Goal: Information Seeking & Learning: Get advice/opinions

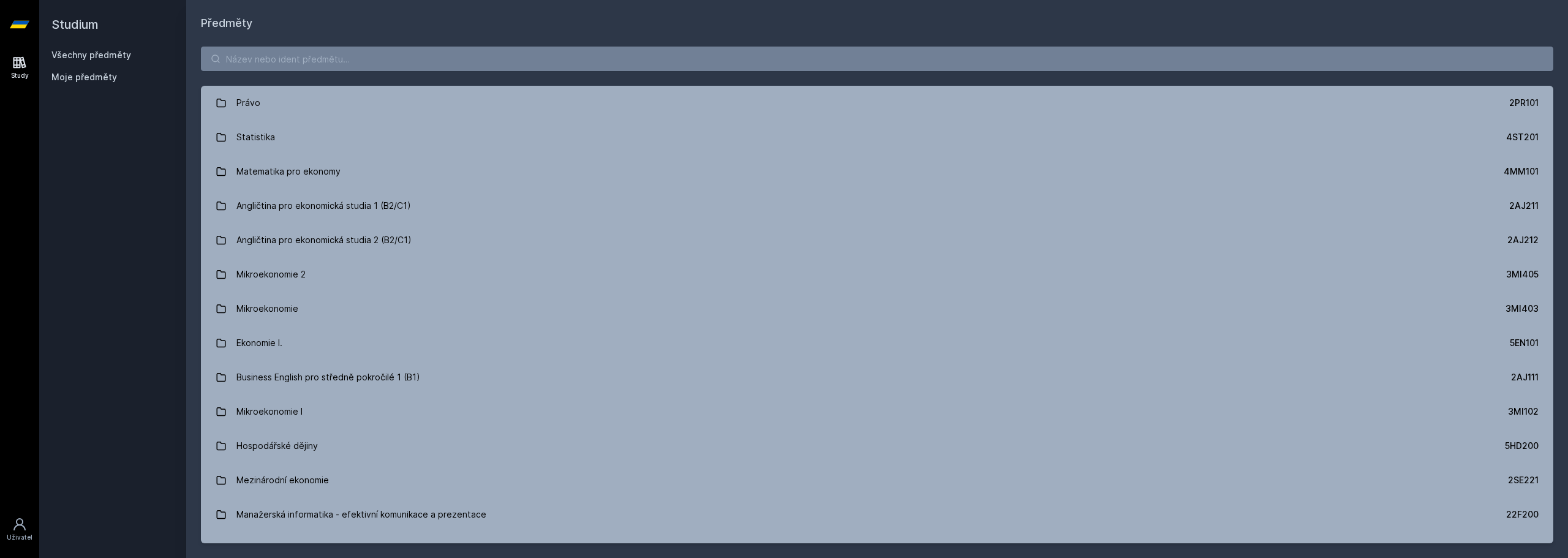
click at [466, 44] on div "Právo 2PR101 Statistika 4ST201 Matematika pro ekonomy 4MM101 Angličtina pro eko…" at bounding box center [876, 294] width 1381 height 525
click at [466, 65] on input "search" at bounding box center [876, 58] width 1352 height 25
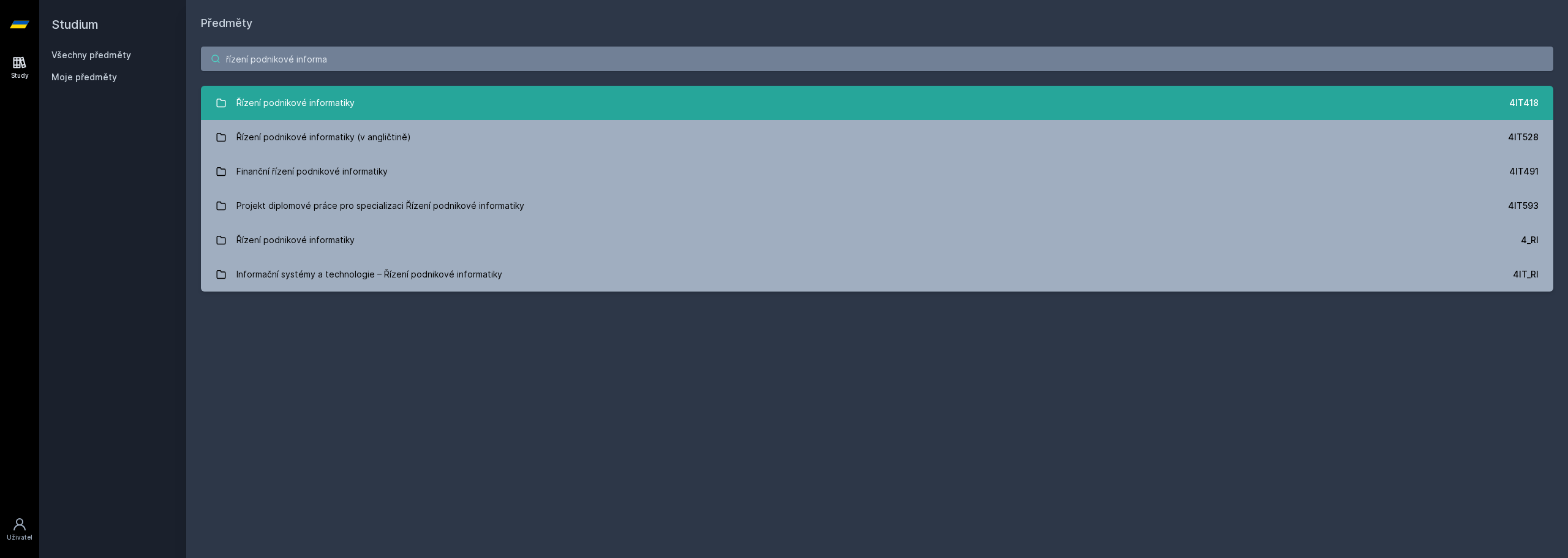
type input "řízení podnikové informa"
click at [249, 97] on div "Řízení podnikové informatiky" at bounding box center [295, 103] width 119 height 25
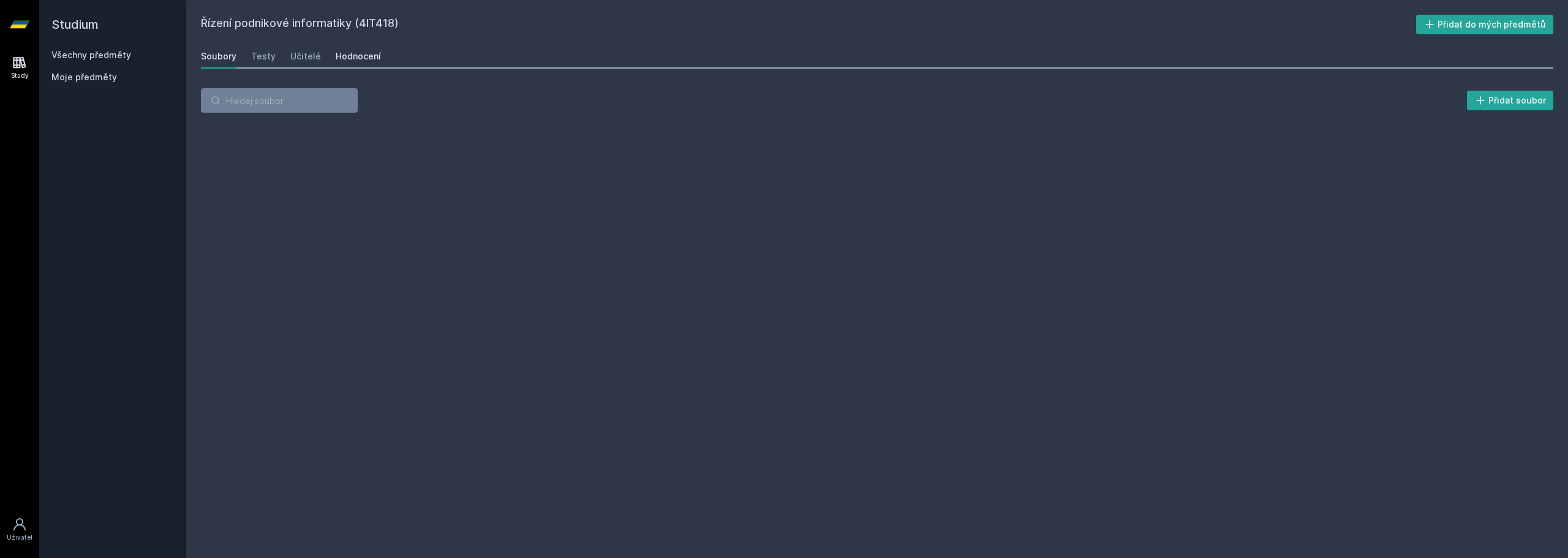
click at [350, 56] on div "Hodnocení" at bounding box center [359, 56] width 45 height 12
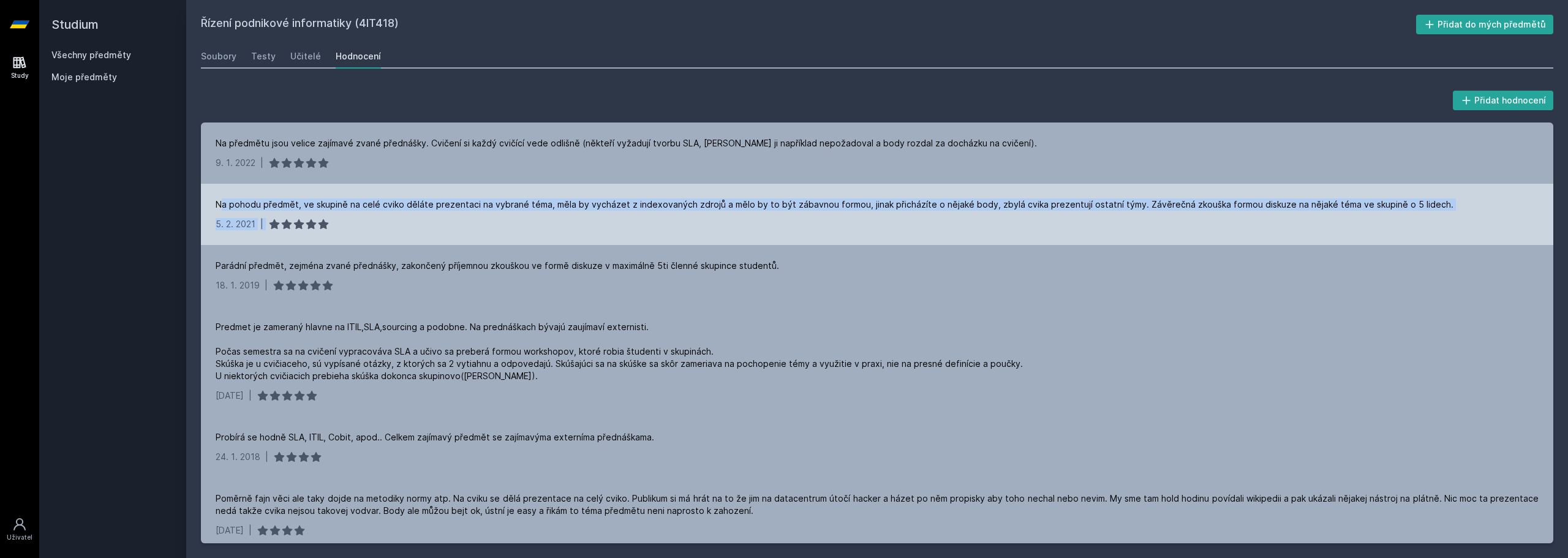
drag, startPoint x: 221, startPoint y: 203, endPoint x: 492, endPoint y: 222, distance: 271.7
click at [492, 222] on div "Na pohodu předmět, ve skupině na celé cviko děláte prezentaci na vybrané téma, …" at bounding box center [876, 214] width 1352 height 61
click at [492, 222] on div "[DATE] |" at bounding box center [876, 224] width 1323 height 12
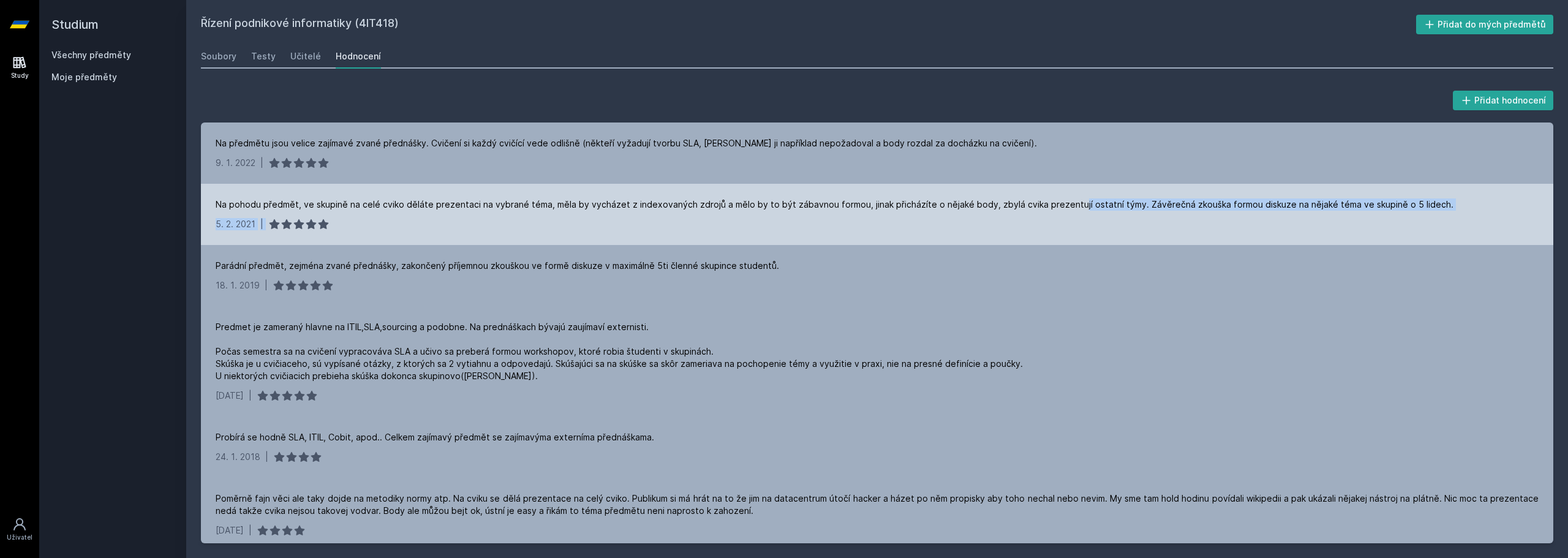
drag, startPoint x: 1065, startPoint y: 202, endPoint x: 1242, endPoint y: 223, distance: 178.2
click at [1242, 223] on div "Na pohodu předmět, ve skupině na celé cviko děláte prezentaci na vybrané téma, …" at bounding box center [876, 214] width 1352 height 61
click at [1242, 223] on div "[DATE] |" at bounding box center [876, 224] width 1323 height 12
drag, startPoint x: 1170, startPoint y: 203, endPoint x: 1318, endPoint y: 211, distance: 148.2
click at [1318, 211] on div "Na pohodu předmět, ve skupině na celé cviko děláte prezentaci na vybrané téma, …" at bounding box center [876, 214] width 1352 height 61
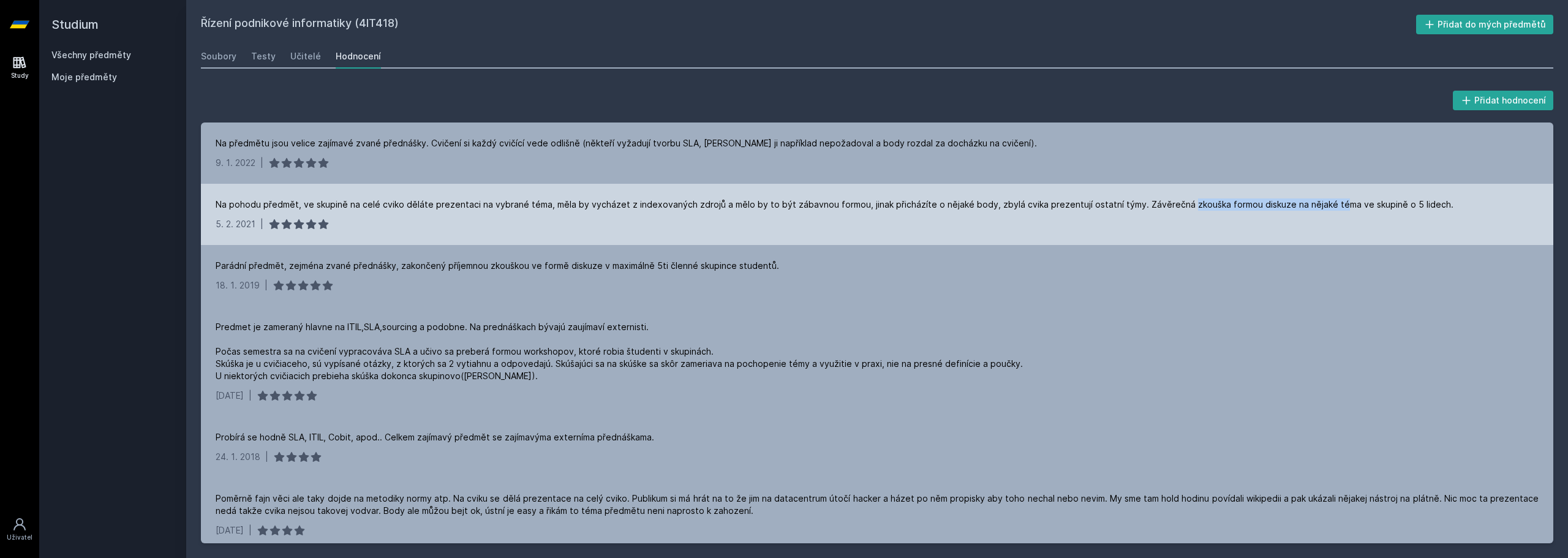
click at [1318, 211] on div "Na pohodu předmět, ve skupině na celé cviko děláte prezentaci na vybrané téma, …" at bounding box center [876, 214] width 1352 height 61
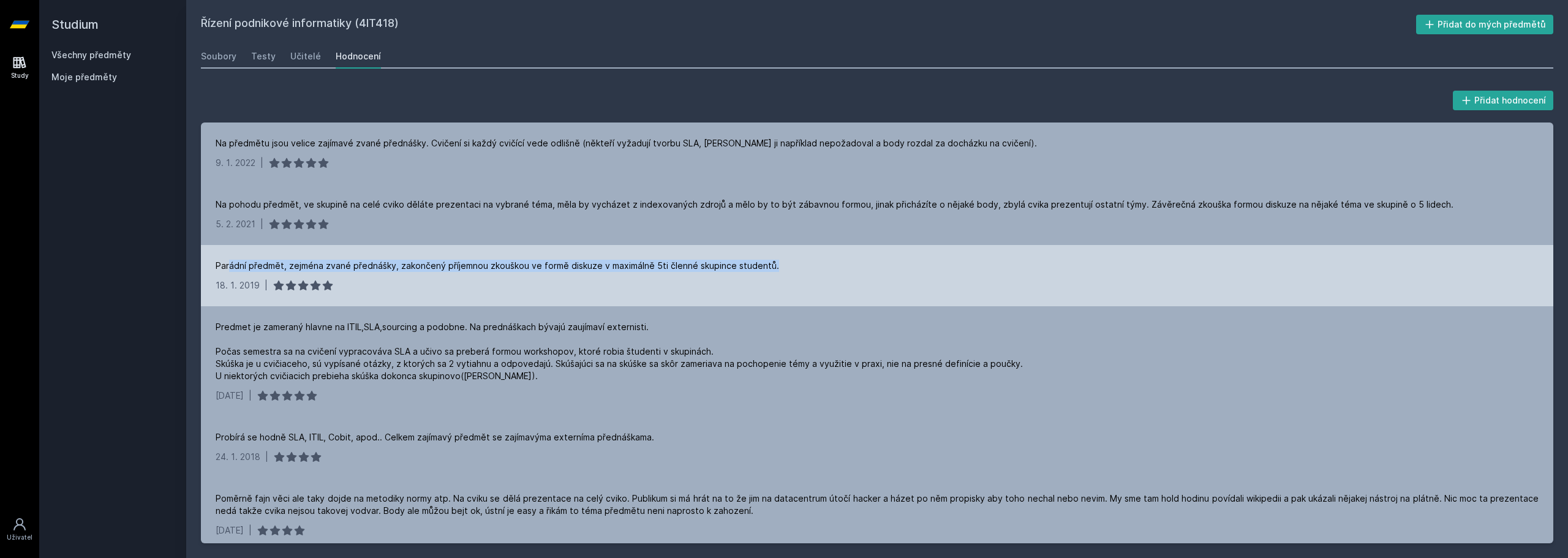
drag, startPoint x: 229, startPoint y: 262, endPoint x: 780, endPoint y: 257, distance: 551.0
click at [780, 257] on div "Parádní předmět, zejména zvané přednášky, zakončený příjemnou zkouškou ve formě…" at bounding box center [876, 276] width 1352 height 61
